Goal: Task Accomplishment & Management: Manage account settings

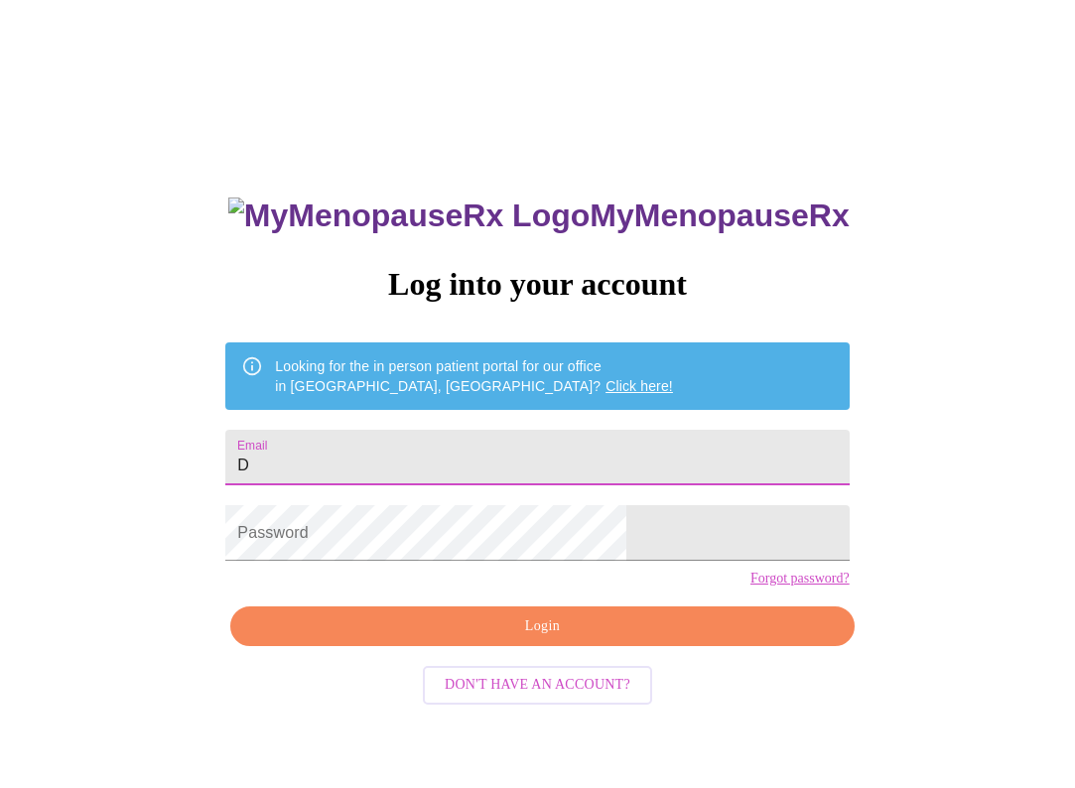
type input "De"
type input "[EMAIL_ADDRESS][DOMAIN_NAME]"
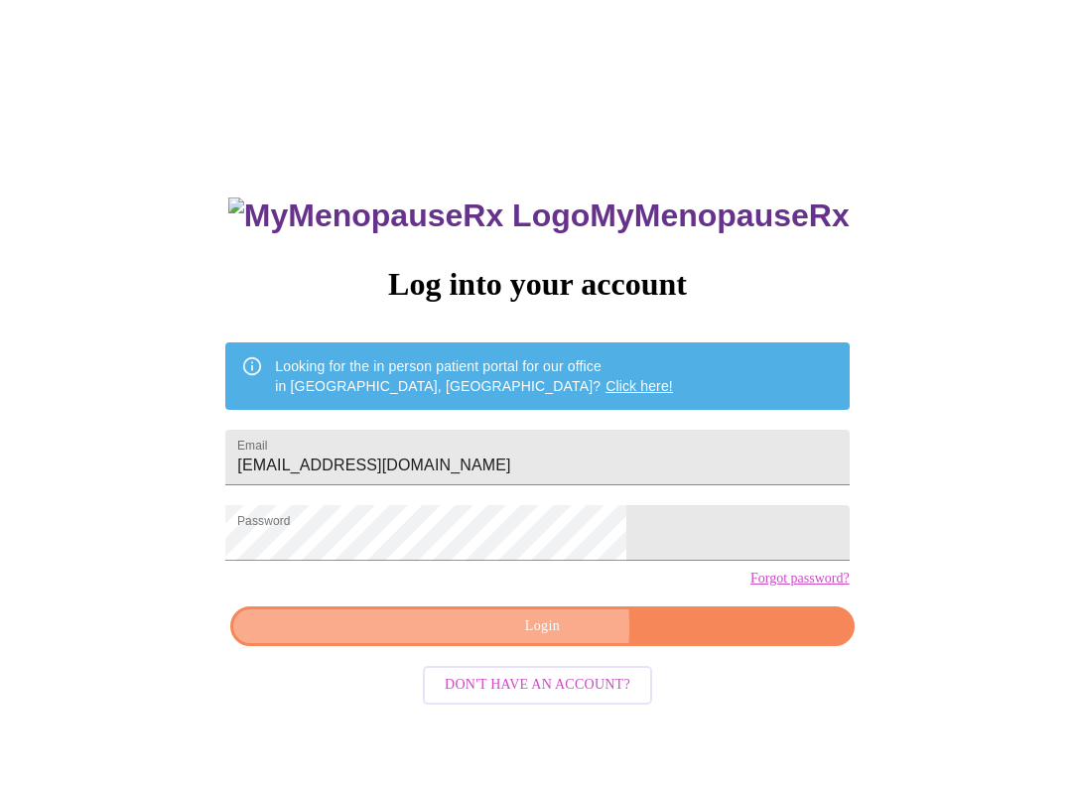
click at [428, 639] on span "Login" at bounding box center [542, 627] width 578 height 25
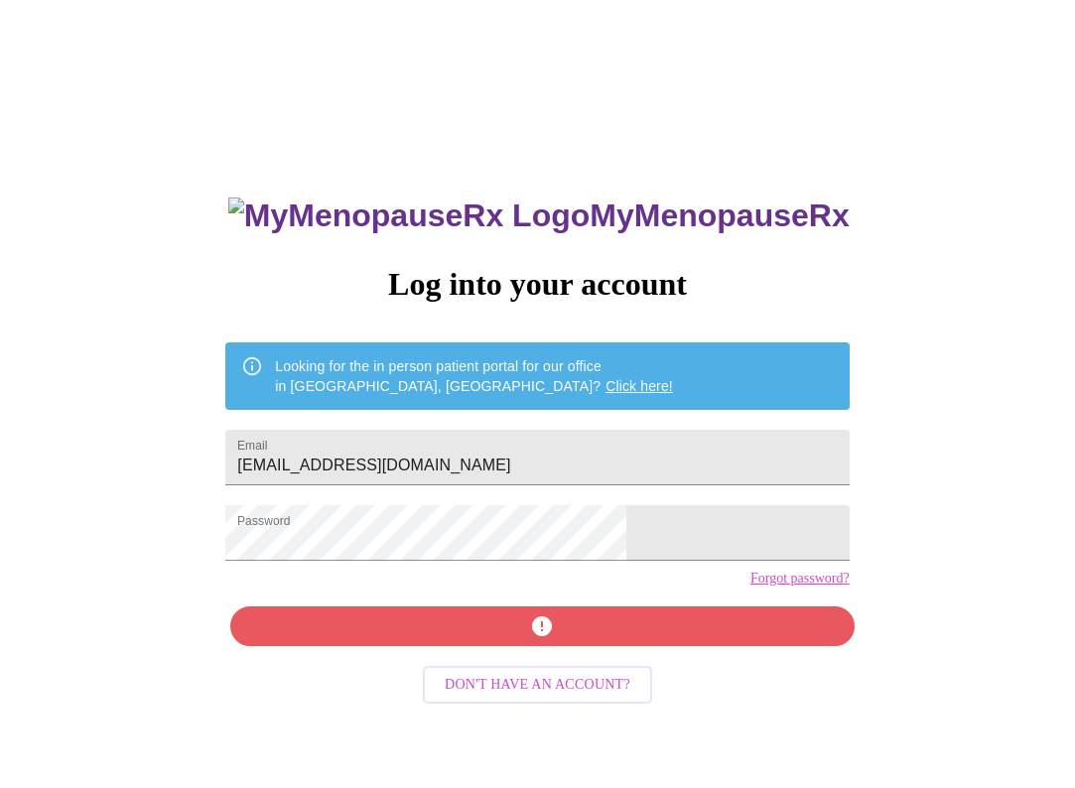
click at [423, 645] on div "MyMenopauseRx Log into your account Looking for the in person patient portal fo…" at bounding box center [537, 560] width 663 height 788
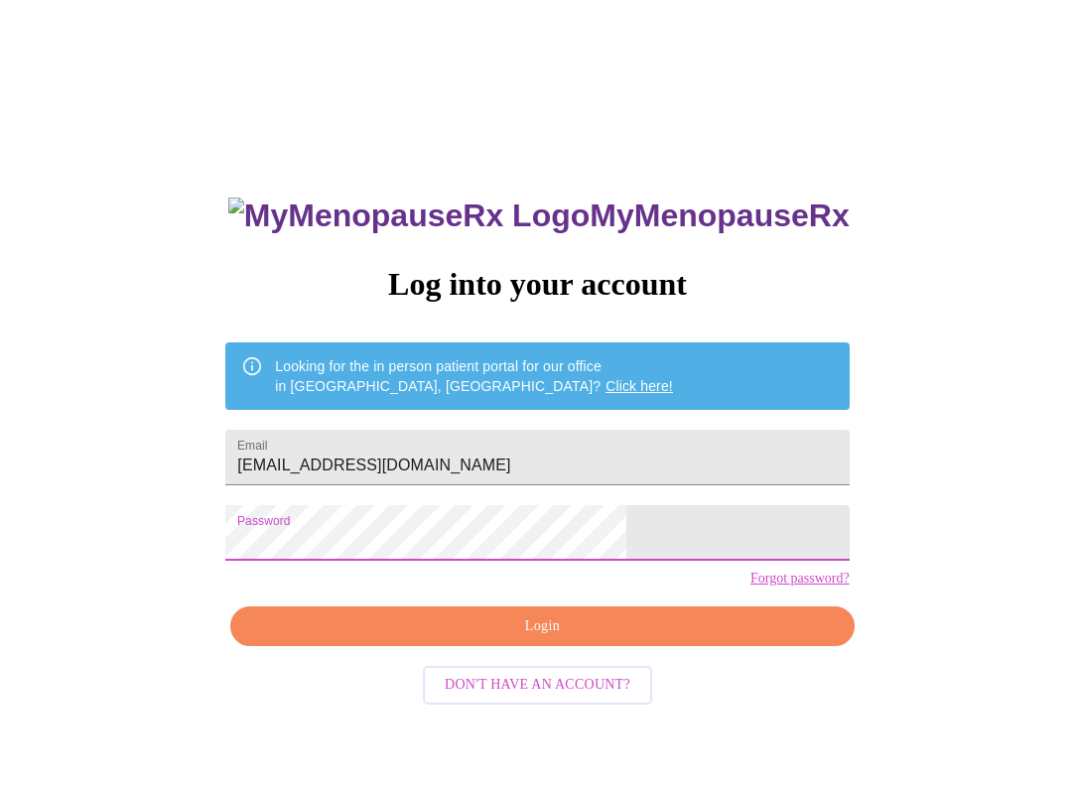
click at [465, 639] on span "Login" at bounding box center [542, 627] width 578 height 25
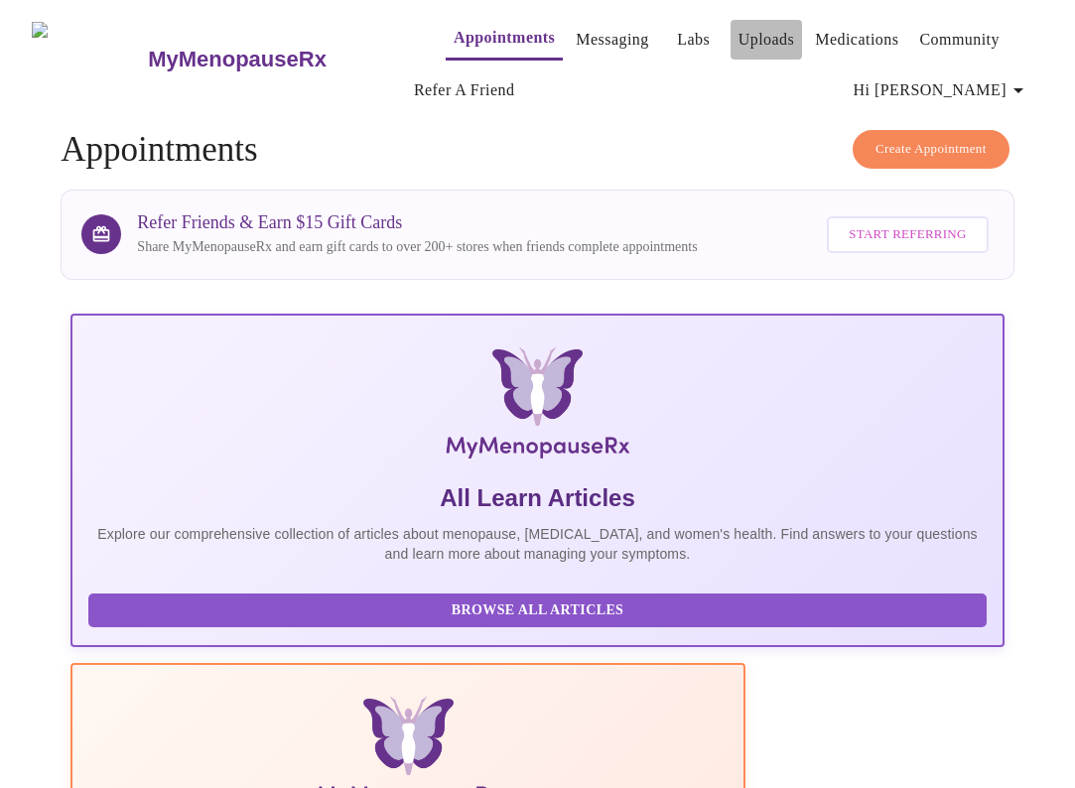
click at [739, 28] on link "Uploads" at bounding box center [767, 40] width 57 height 28
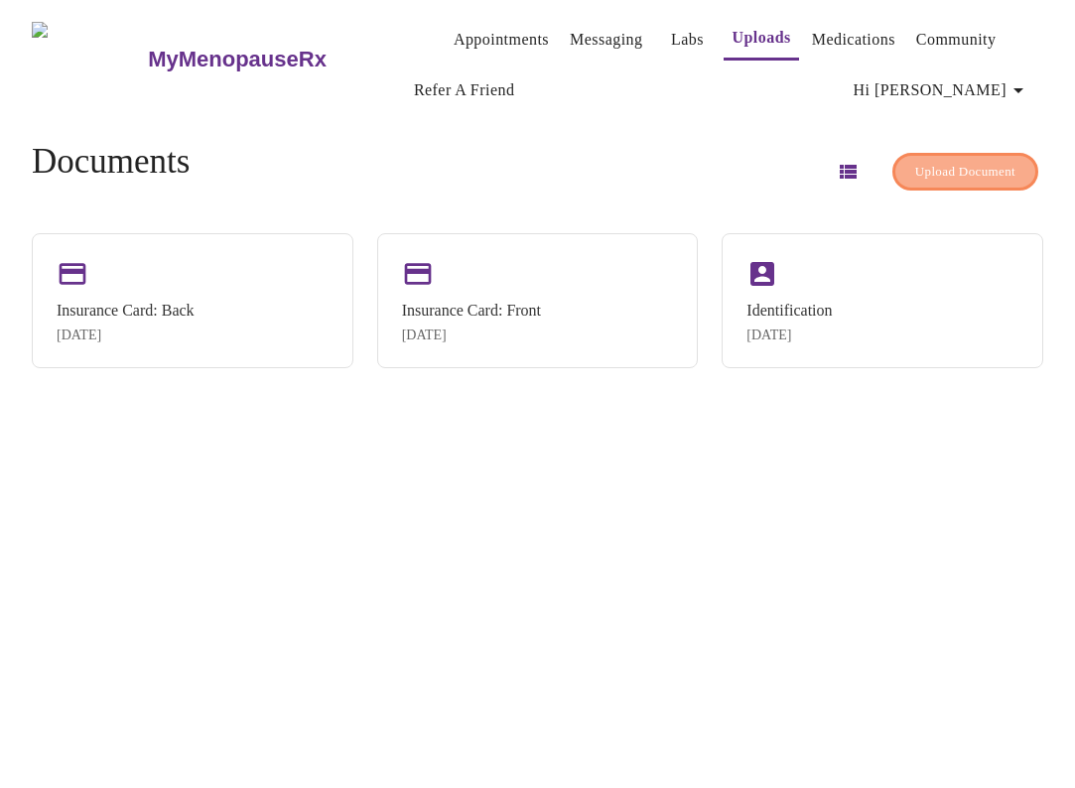
click at [948, 166] on span "Upload Document" at bounding box center [965, 172] width 100 height 23
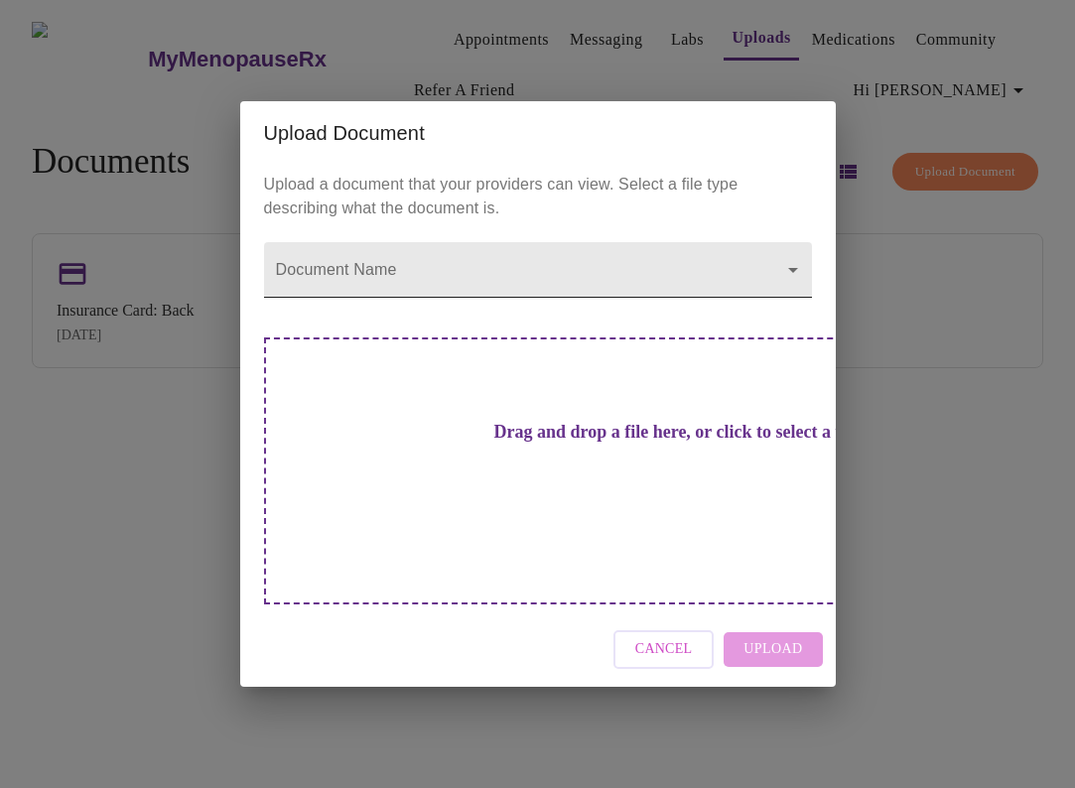
click at [449, 313] on body "MyMenopauseRx Appointments Messaging Labs Uploads Medications Community Refer a…" at bounding box center [537, 402] width 1059 height 788
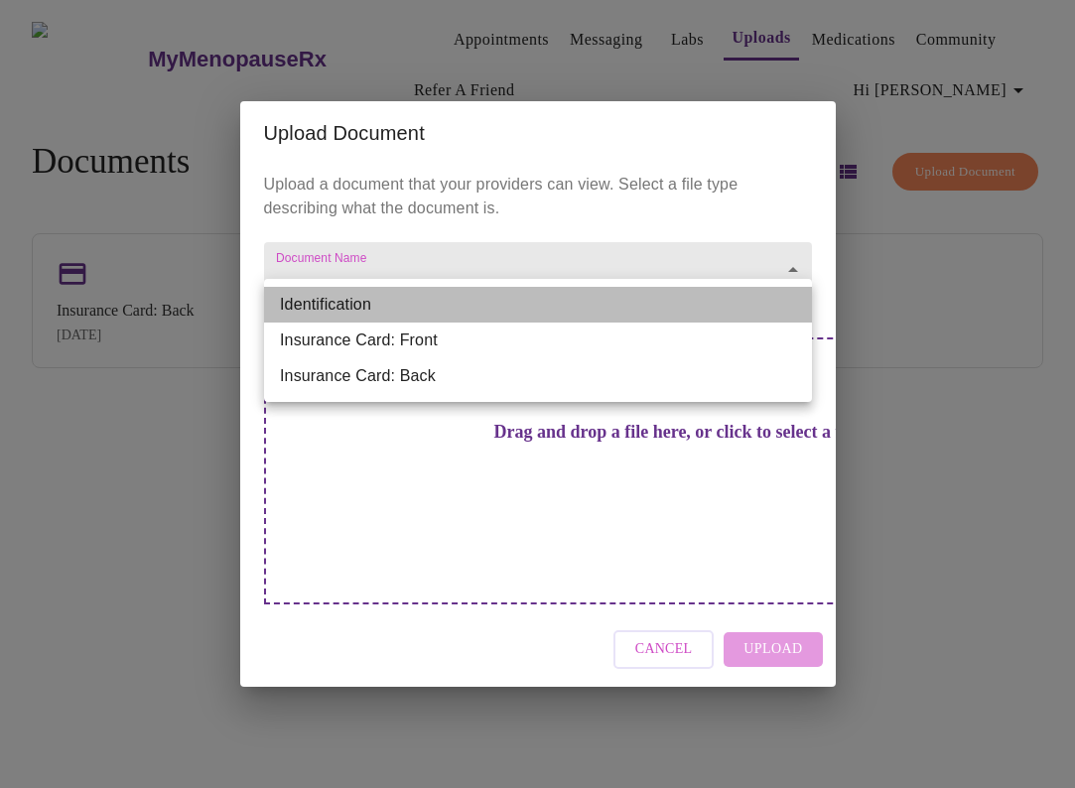
click at [423, 311] on li "Identification" at bounding box center [538, 305] width 548 height 36
type input "Identification"
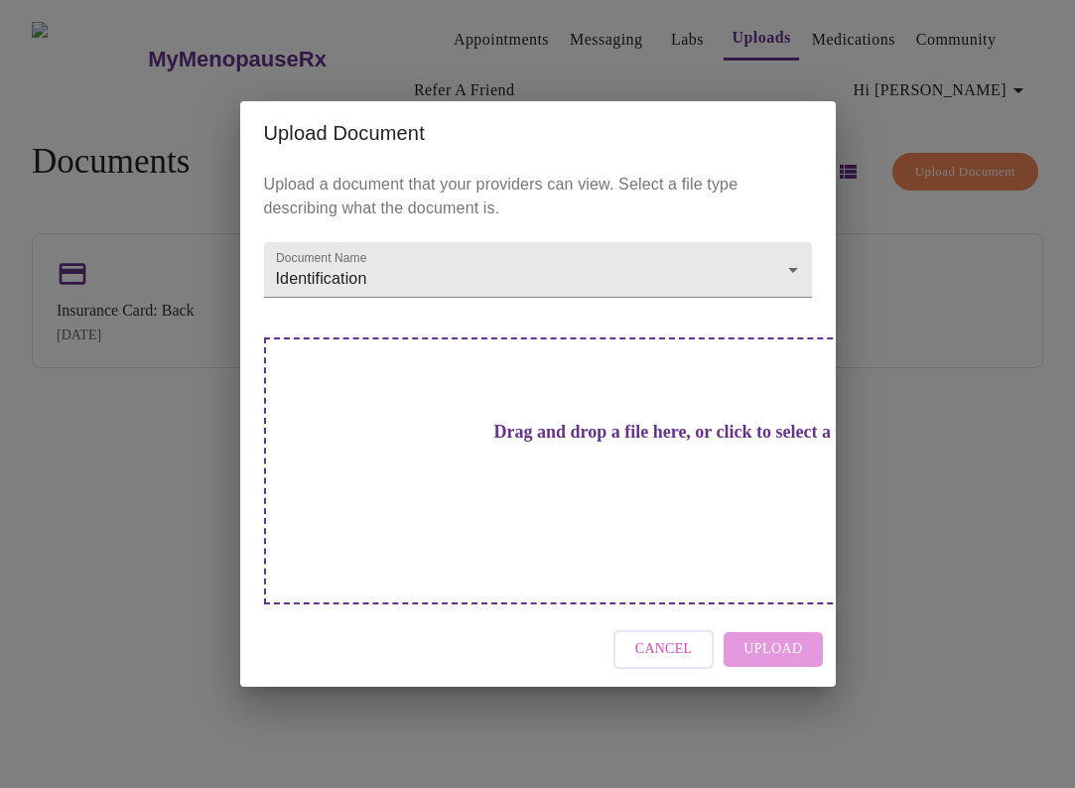
click at [550, 443] on h3 "Drag and drop a file here, or click to select a file" at bounding box center [677, 432] width 548 height 21
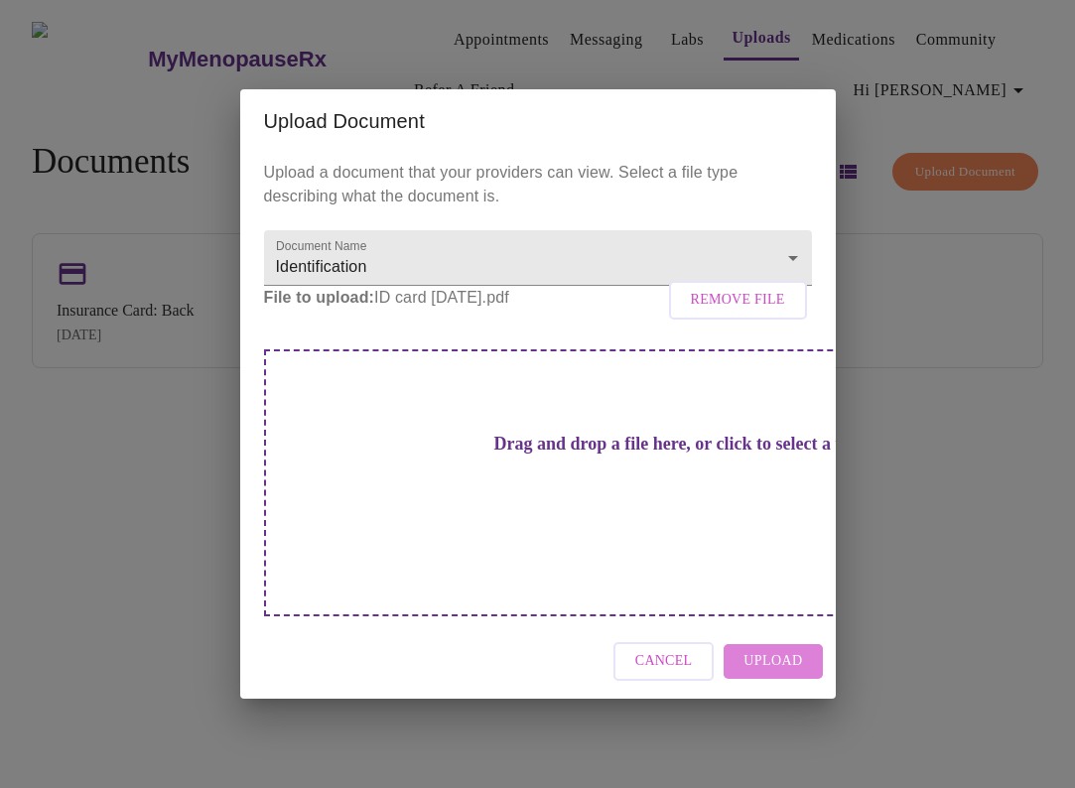
click at [779, 649] on span "Upload" at bounding box center [773, 661] width 59 height 25
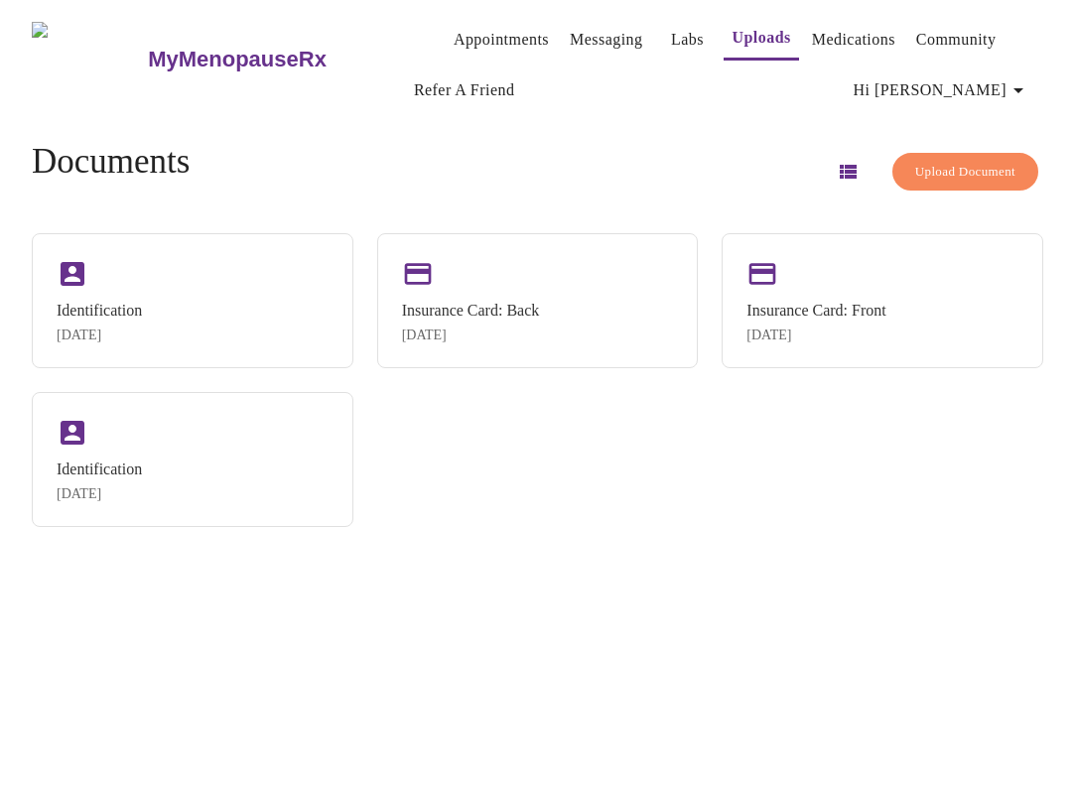
click at [928, 161] on span "Upload Document" at bounding box center [965, 172] width 100 height 23
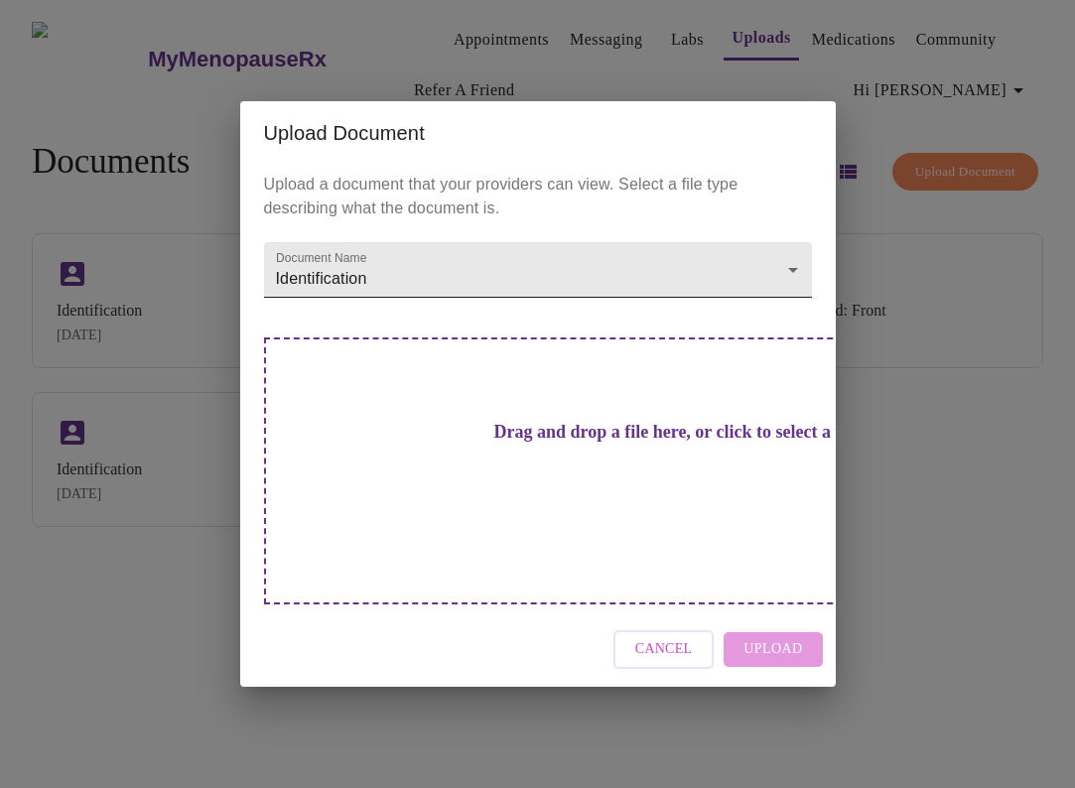
click at [574, 304] on body "MyMenopauseRx Appointments Messaging Labs Uploads Medications Community Refer a…" at bounding box center [537, 402] width 1059 height 788
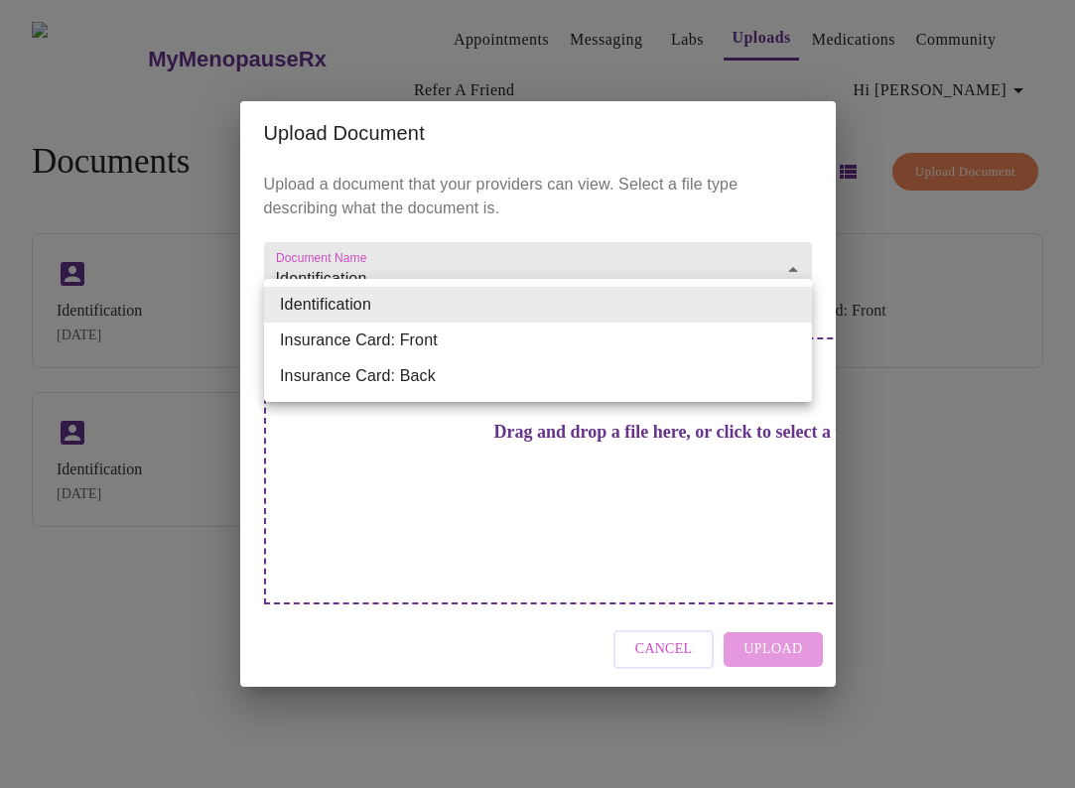
click at [522, 343] on li "Insurance Card: Front" at bounding box center [538, 341] width 548 height 36
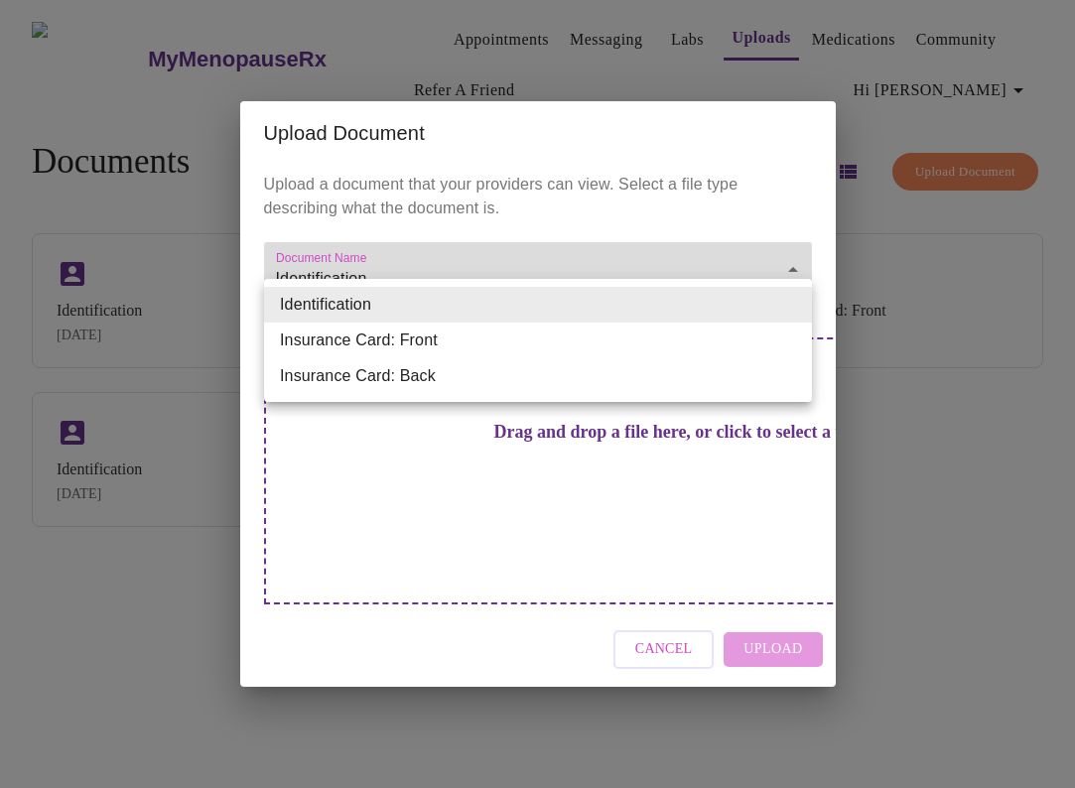
type input "Insurance Card: Front"
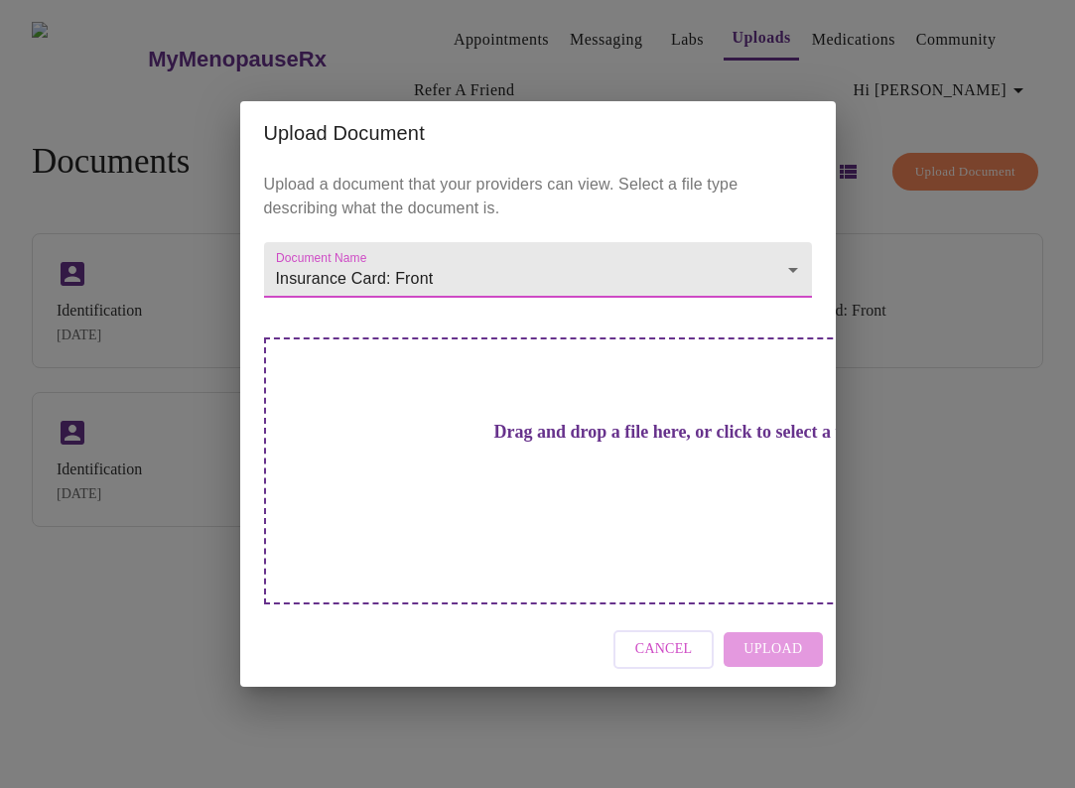
click at [585, 443] on h3 "Drag and drop a file here, or click to select a file" at bounding box center [677, 432] width 548 height 21
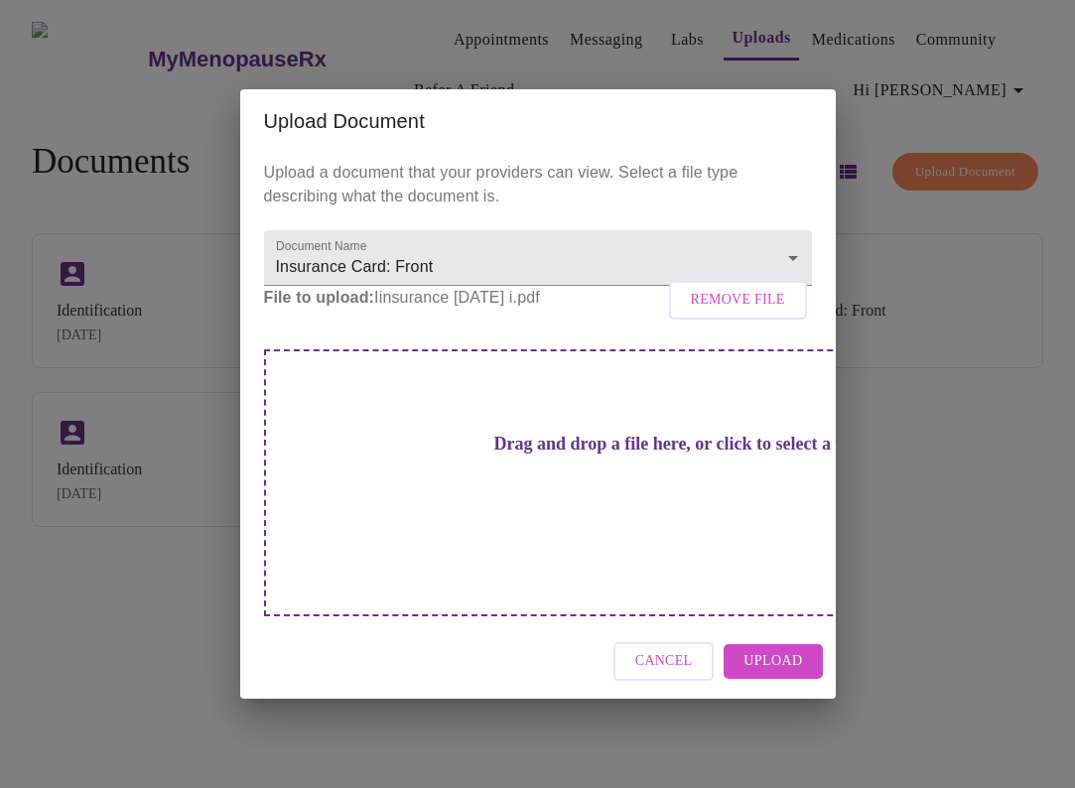
click at [768, 649] on span "Upload" at bounding box center [773, 661] width 59 height 25
